Goal: Task Accomplishment & Management: Complete application form

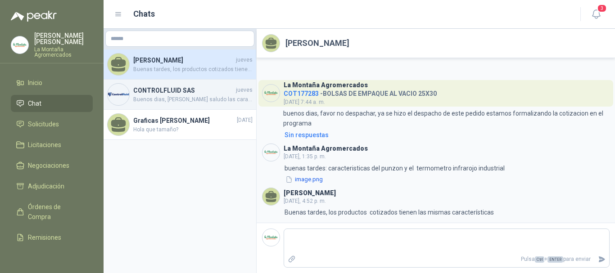
click at [160, 93] on h4 "CONTROLFLUID SAS" at bounding box center [183, 91] width 101 height 10
click at [141, 96] on h4 "CONTROLFLUID SAS" at bounding box center [183, 91] width 101 height 10
click at [206, 101] on span "Buenos dias, [PERSON_NAME] saludo las caracteristicas son: Termómetro de [GEOGR…" at bounding box center [192, 100] width 119 height 9
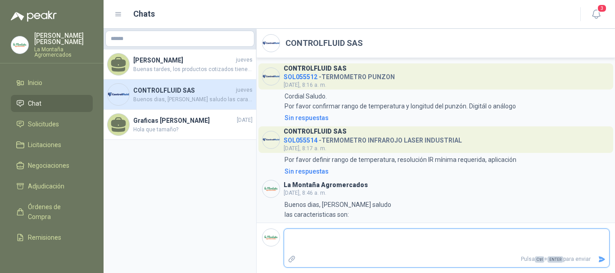
scroll to position [171, 0]
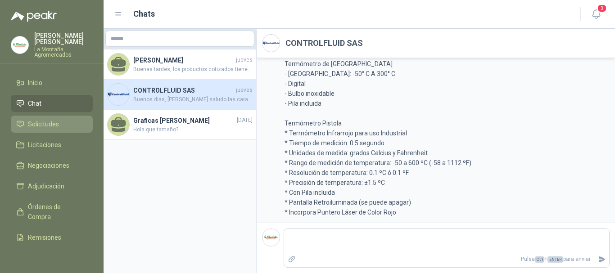
click at [43, 124] on span "Solicitudes" at bounding box center [43, 124] width 31 height 10
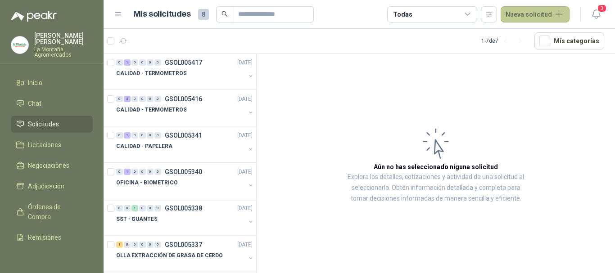
click at [532, 10] on button "Nueva solicitud" at bounding box center [535, 14] width 69 height 16
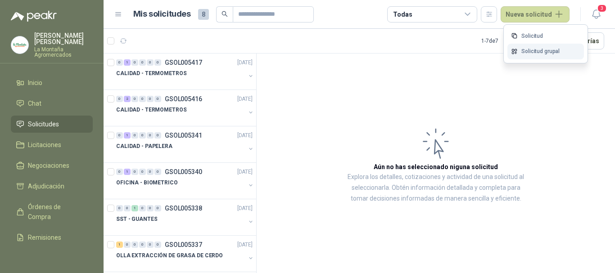
click at [529, 52] on link "Solicitud grupal" at bounding box center [546, 52] width 77 height 16
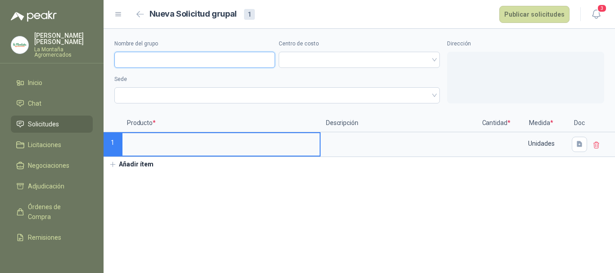
click at [136, 60] on input "Nombre del grupo" at bounding box center [194, 60] width 161 height 16
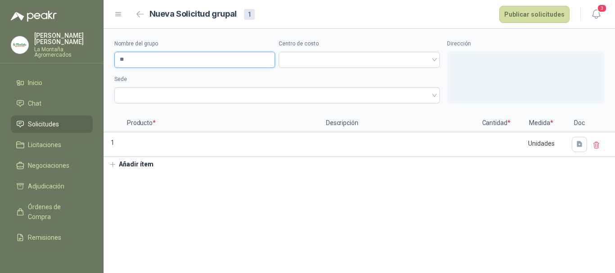
type input "*"
click at [428, 59] on span at bounding box center [359, 60] width 150 height 14
type input "**********"
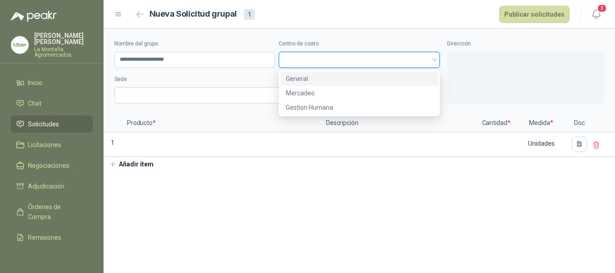
click at [316, 79] on div "General" at bounding box center [359, 79] width 146 height 10
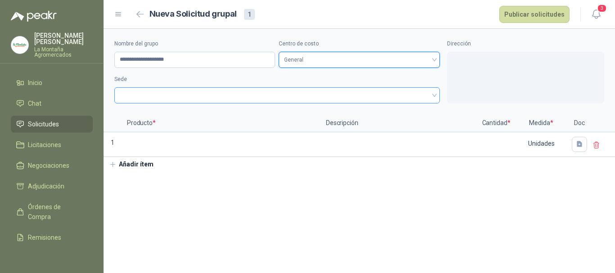
click at [146, 97] on span at bounding box center [277, 96] width 315 height 14
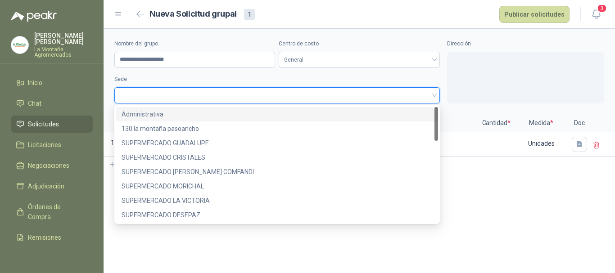
click at [152, 118] on div "Administrativa" at bounding box center [277, 114] width 311 height 10
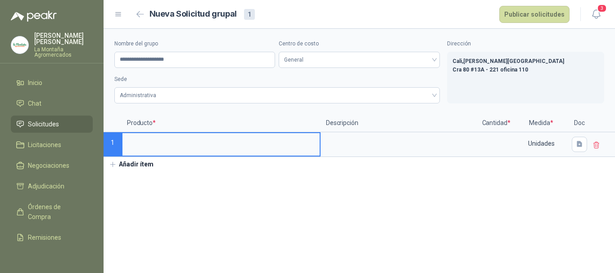
click at [136, 146] on input at bounding box center [221, 142] width 197 height 18
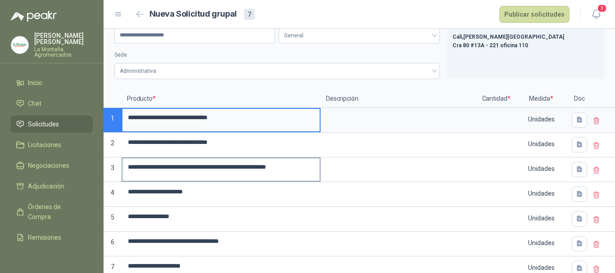
scroll to position [47, 0]
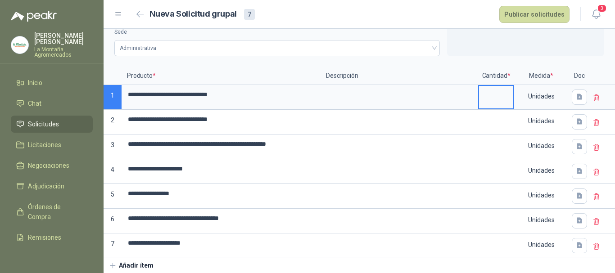
click at [480, 96] on input at bounding box center [496, 95] width 34 height 18
type input "*"
click at [491, 145] on input at bounding box center [496, 145] width 34 height 18
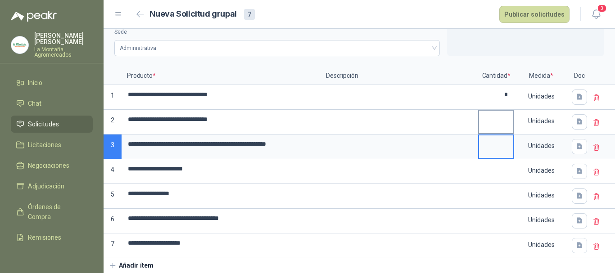
click at [485, 123] on input at bounding box center [496, 120] width 34 height 18
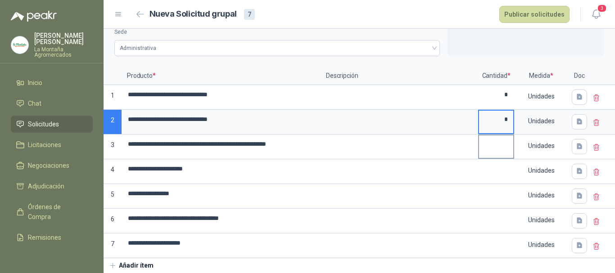
type input "*"
click at [490, 144] on input at bounding box center [496, 145] width 34 height 18
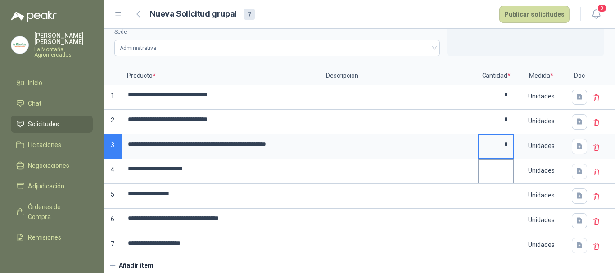
type input "*"
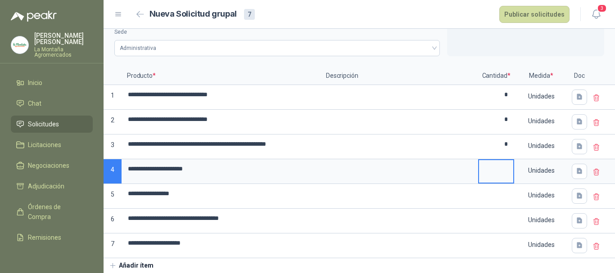
click at [493, 168] on input at bounding box center [496, 169] width 34 height 18
type input "*"
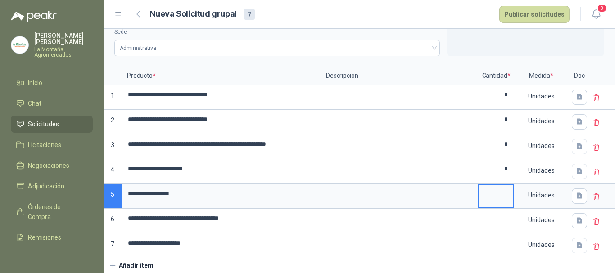
click at [493, 190] on input at bounding box center [496, 194] width 34 height 18
type input "*"
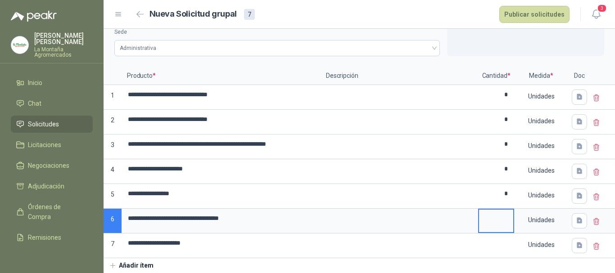
click at [495, 215] on input at bounding box center [496, 219] width 34 height 18
type input "*"
click at [500, 239] on input at bounding box center [496, 244] width 34 height 18
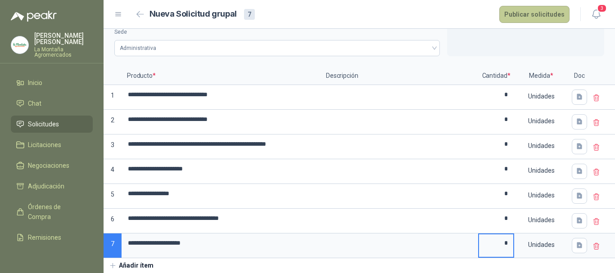
type input "*"
click at [532, 14] on button "Publicar solicitudes" at bounding box center [535, 14] width 70 height 17
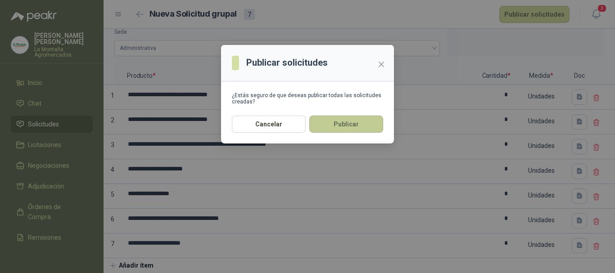
click at [342, 123] on button "Publicar" at bounding box center [347, 124] width 74 height 17
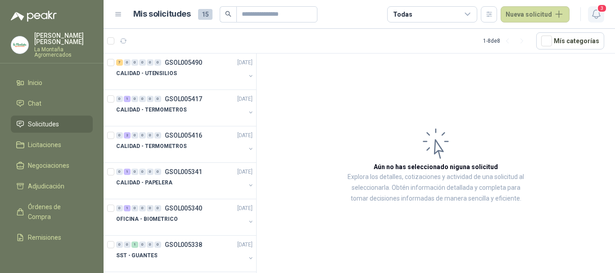
click at [601, 13] on span "3" at bounding box center [602, 8] width 10 height 9
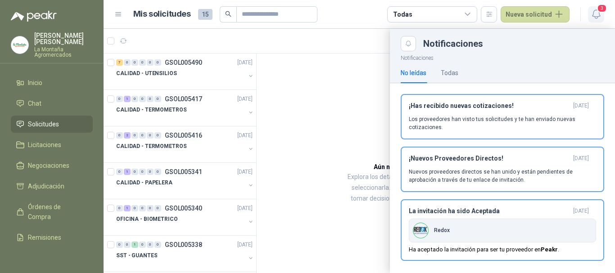
click at [601, 13] on span "3" at bounding box center [602, 8] width 10 height 9
